Goal: Task Accomplishment & Management: Use online tool/utility

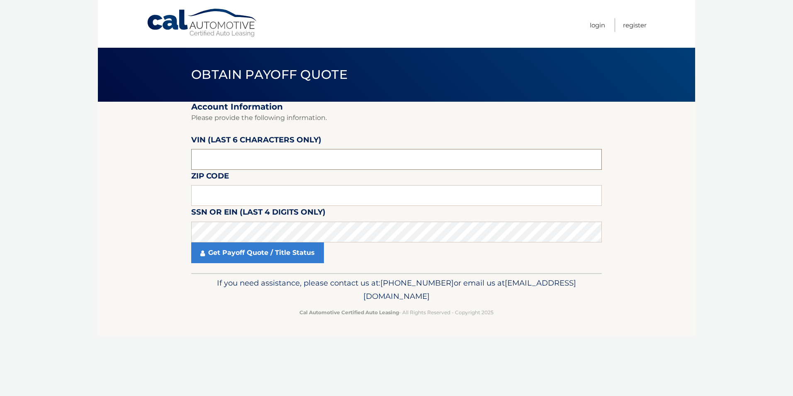
click at [210, 165] on input "text" at bounding box center [396, 159] width 411 height 21
type input "194946"
click at [220, 195] on input "text" at bounding box center [396, 195] width 411 height 21
type input "07043"
click at [140, 194] on section "Account Information Please provide the following information. [PERSON_NAME] (la…" at bounding box center [396, 187] width 597 height 171
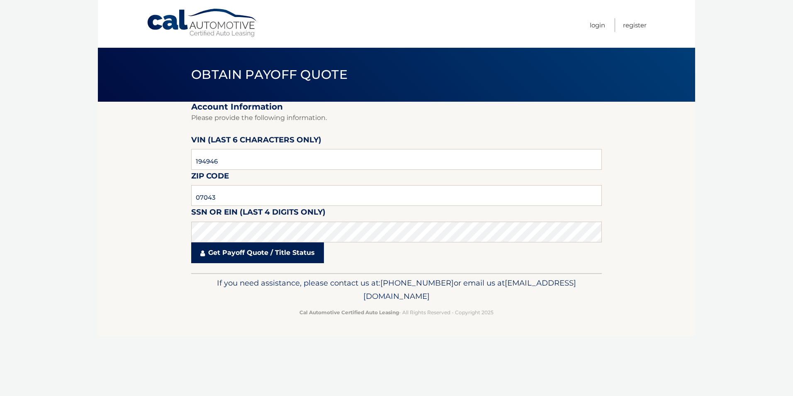
click at [232, 257] on link "Get Payoff Quote / Title Status" at bounding box center [257, 252] width 133 height 21
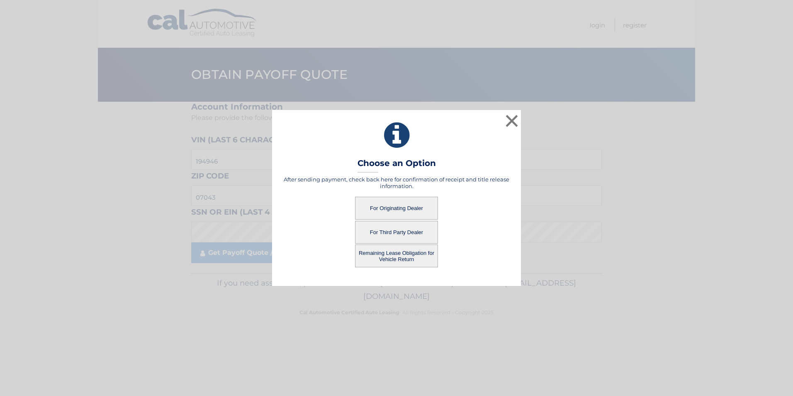
click at [392, 232] on button "For Third Party Dealer" at bounding box center [396, 232] width 83 height 23
click at [397, 232] on button "For Third Party Dealer" at bounding box center [396, 232] width 83 height 23
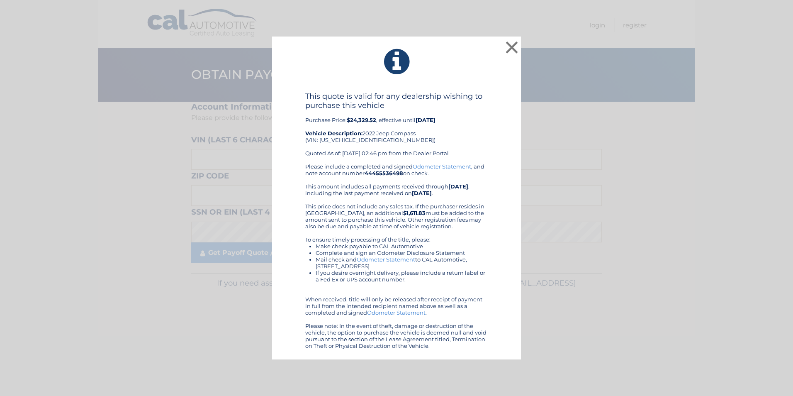
drag, startPoint x: 294, startPoint y: 82, endPoint x: 457, endPoint y: 350, distance: 313.5
click at [457, 350] on div "× This quote is valid for any dealership wishing to purchase this vehicle Purch…" at bounding box center [396, 198] width 249 height 323
click at [283, 260] on div "This quote is valid for any dealership wishing to purchase this vehicle Purchas…" at bounding box center [397, 220] width 228 height 257
